Goal: Task Accomplishment & Management: Manage account settings

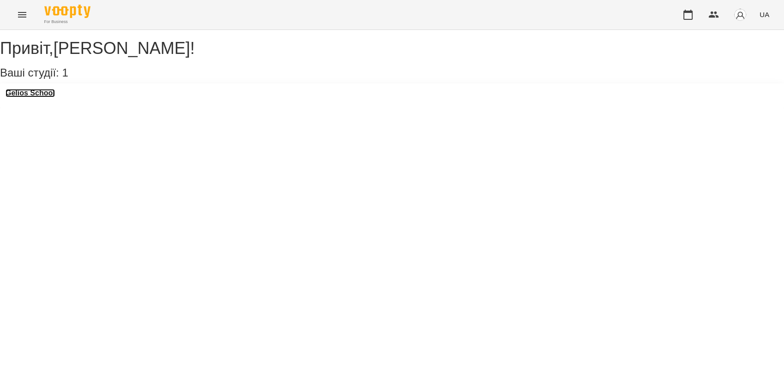
click at [39, 97] on h3 "Gelios School" at bounding box center [30, 93] width 49 height 8
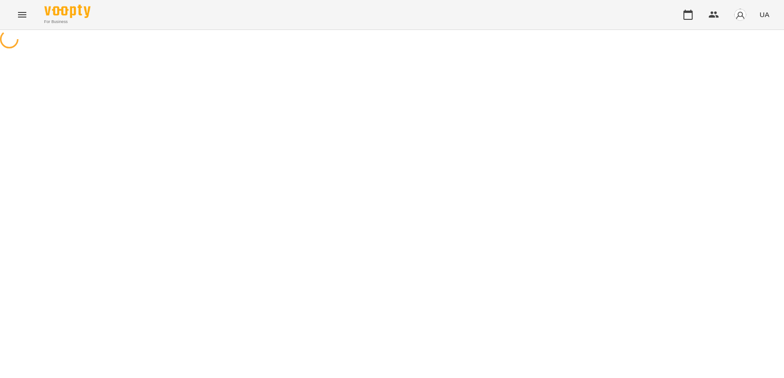
click at [783, 51] on html "For Business UA" at bounding box center [392, 25] width 784 height 51
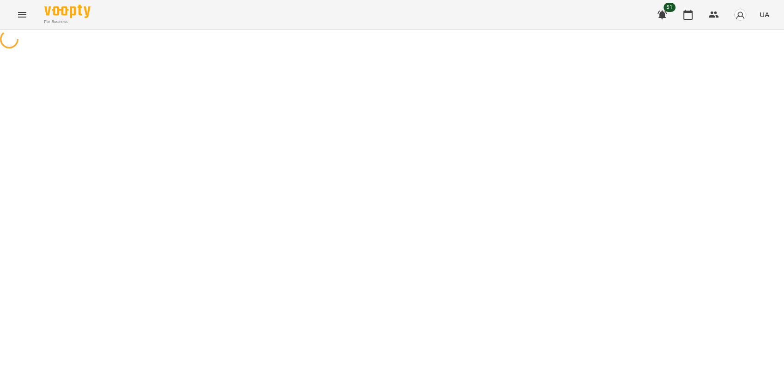
click at [783, 51] on html "For Business 51 UA" at bounding box center [392, 25] width 784 height 51
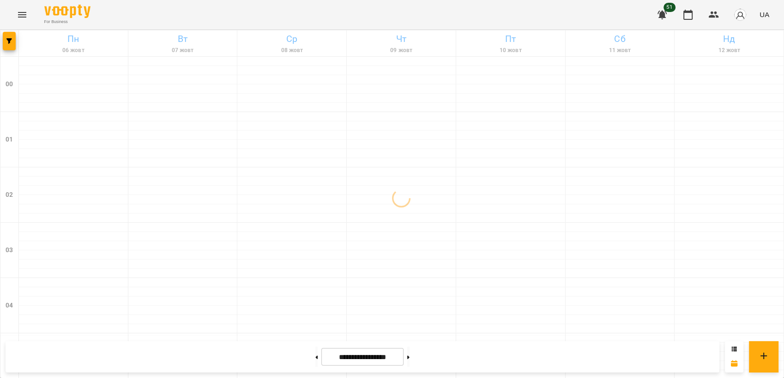
scroll to position [758, 0]
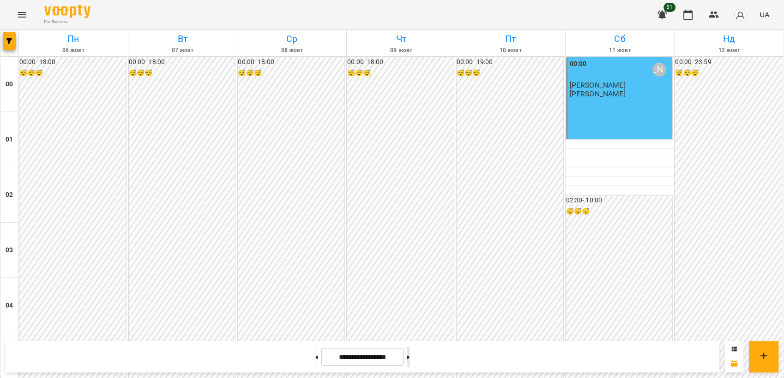
click at [409, 358] on button at bounding box center [408, 357] width 2 height 20
type input "**********"
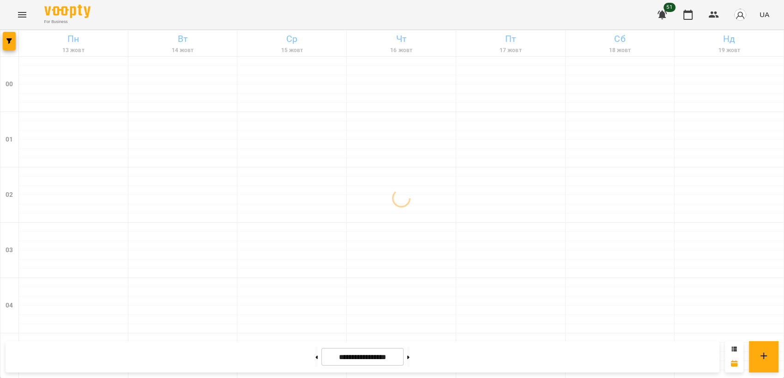
scroll to position [1031, 0]
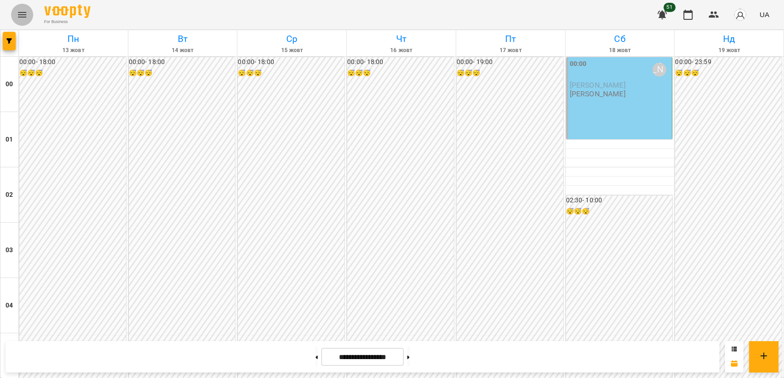
click at [25, 13] on icon "Menu" at bounding box center [22, 14] width 11 height 11
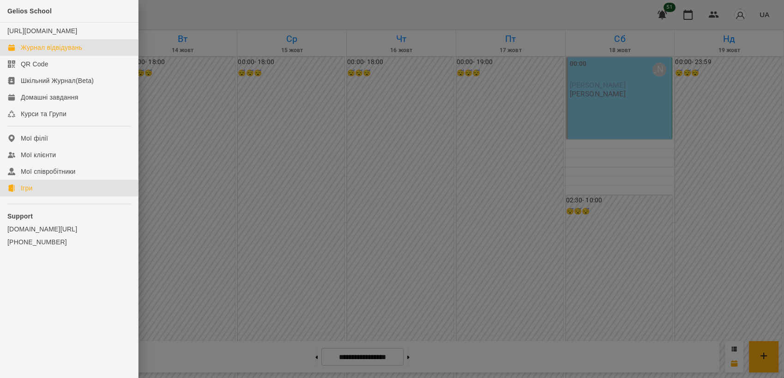
click at [52, 197] on link "Ігри" at bounding box center [69, 188] width 138 height 17
